Goal: Use online tool/utility: Use online tool/utility

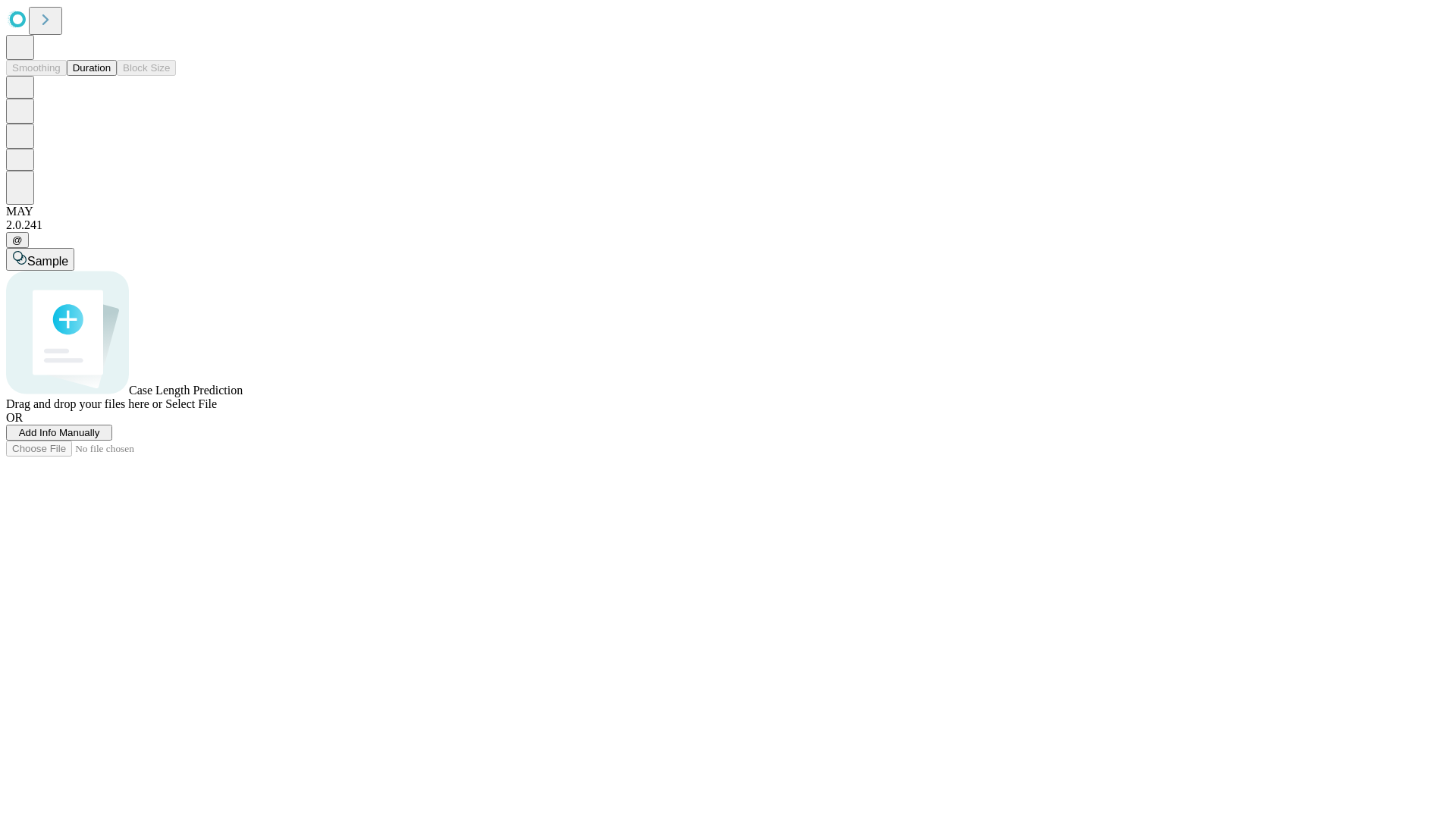
click at [217, 410] on span "Select File" at bounding box center [192, 404] width 52 height 13
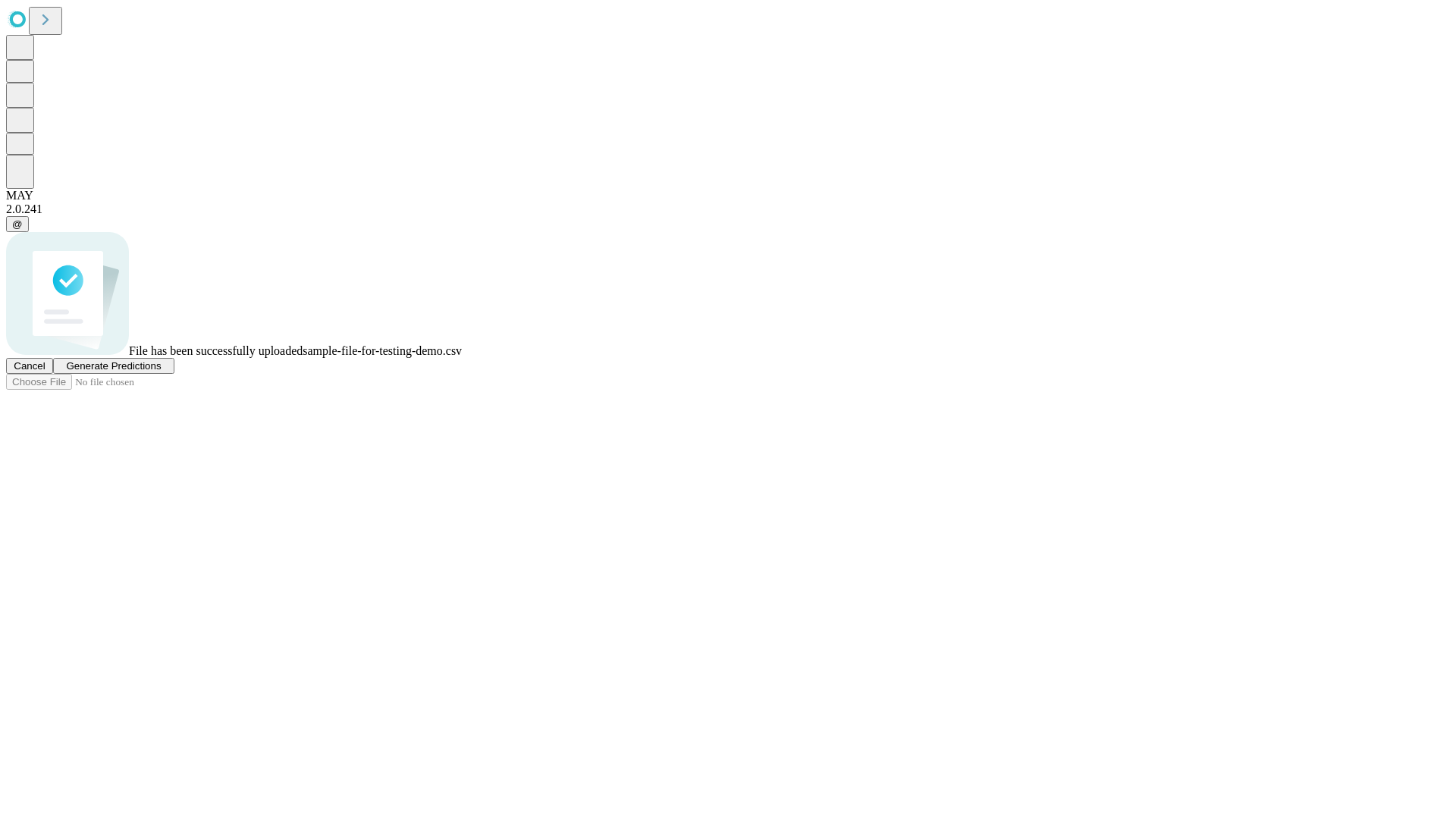
click at [161, 372] on span "Generate Predictions" at bounding box center [113, 366] width 95 height 11
